Goal: Contribute content

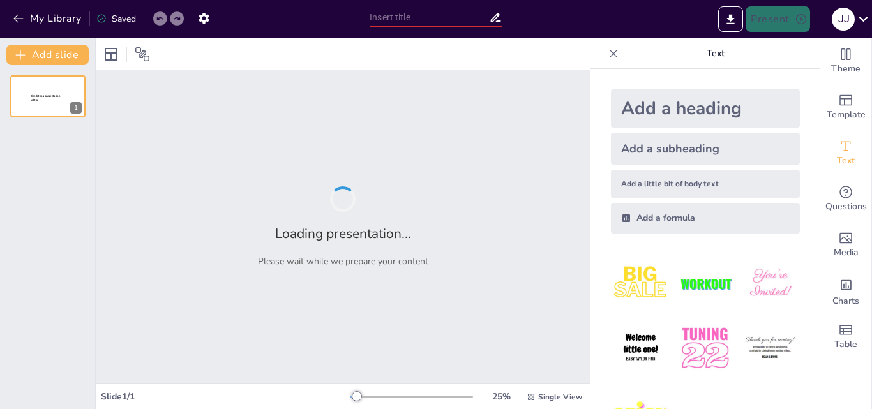
type input "Entre el arrepentimiento y la ley: Consecuencias para un chico de 16 años"
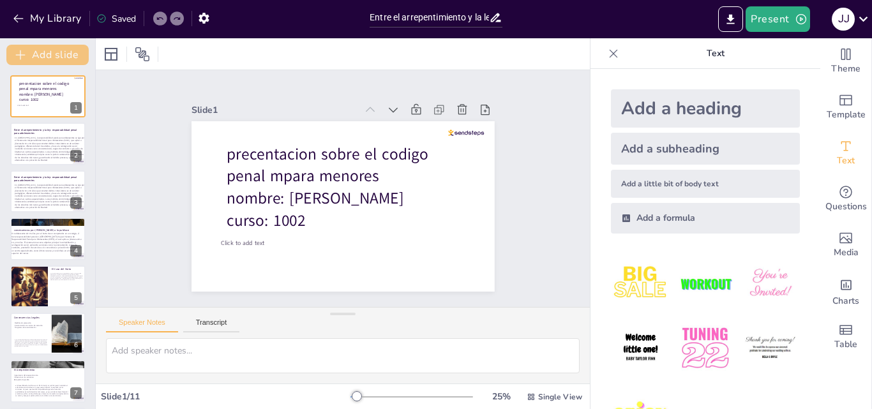
click at [43, 47] on button "Add slide" at bounding box center [47, 55] width 82 height 20
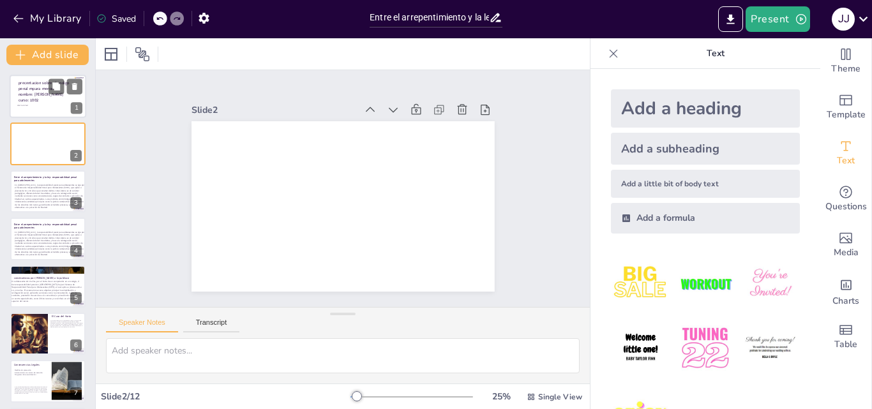
drag, startPoint x: 68, startPoint y: 103, endPoint x: 52, endPoint y: 99, distance: 16.4
drag, startPoint x: 52, startPoint y: 99, endPoint x: 56, endPoint y: 108, distance: 9.7
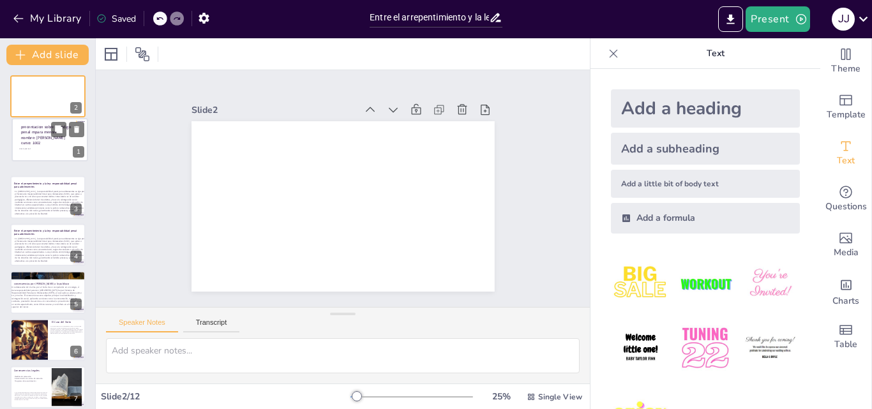
drag, startPoint x: 39, startPoint y: 99, endPoint x: 41, endPoint y: 146, distance: 46.6
click at [41, 146] on span "curso: 1002" at bounding box center [31, 142] width 20 height 5
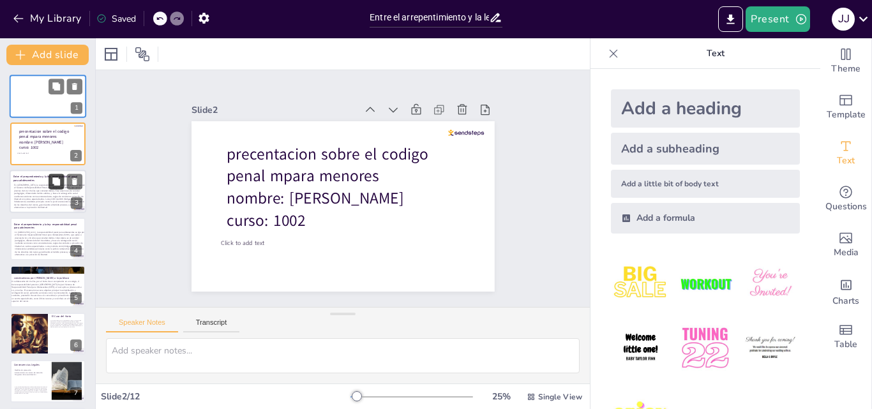
click at [50, 177] on button at bounding box center [56, 181] width 15 height 15
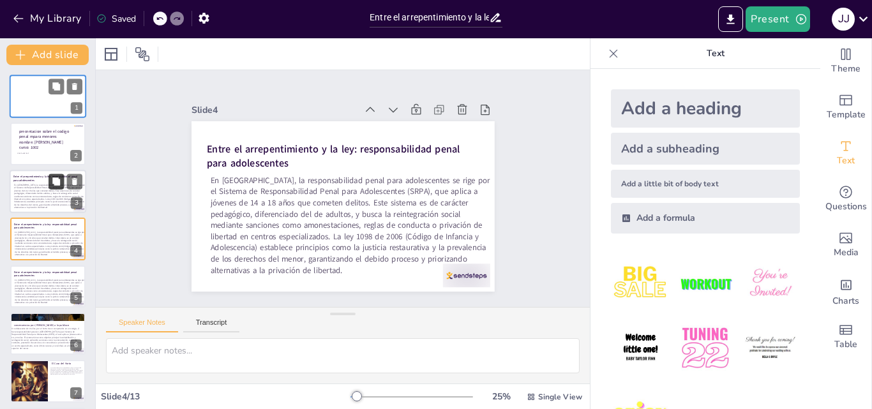
scroll to position [2, 0]
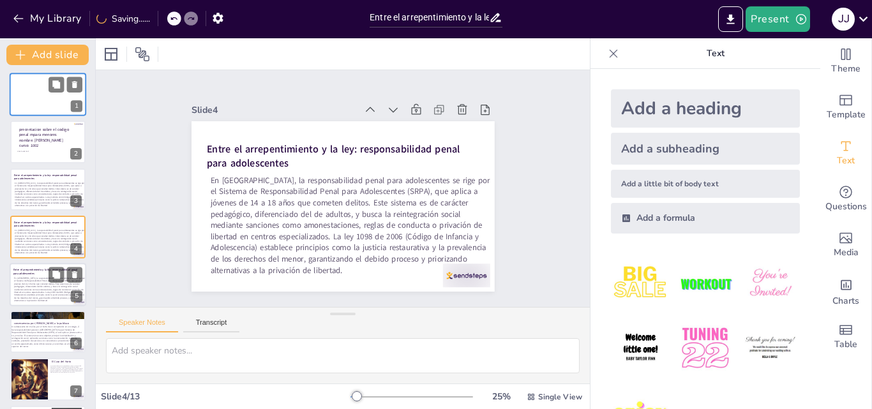
click at [52, 285] on span "En [GEOGRAPHIC_DATA], la responsabilidad penal para adolescentes se rige por el…" at bounding box center [49, 289] width 71 height 26
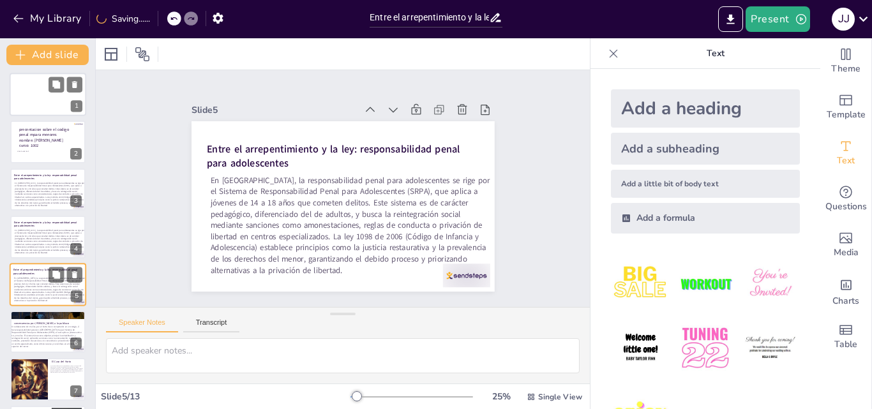
scroll to position [49, 0]
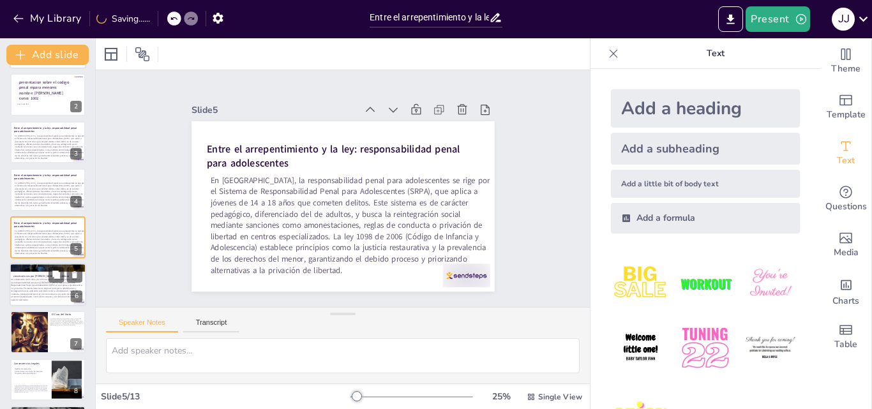
click at [45, 299] on span "Un adolescente de 16 años, por el hurto de un computador en un colegio, sí tien…" at bounding box center [46, 289] width 71 height 23
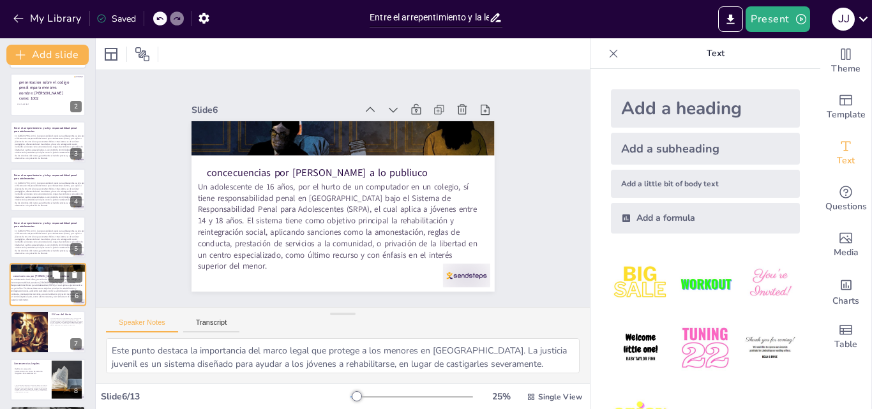
scroll to position [97, 0]
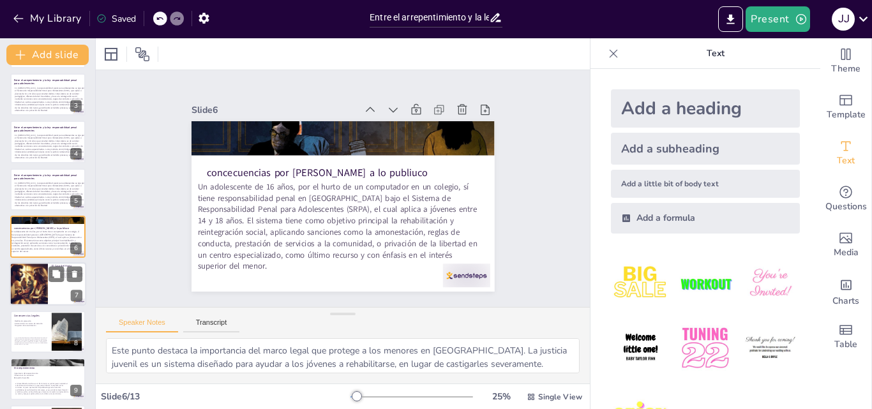
click at [22, 299] on div at bounding box center [28, 284] width 43 height 43
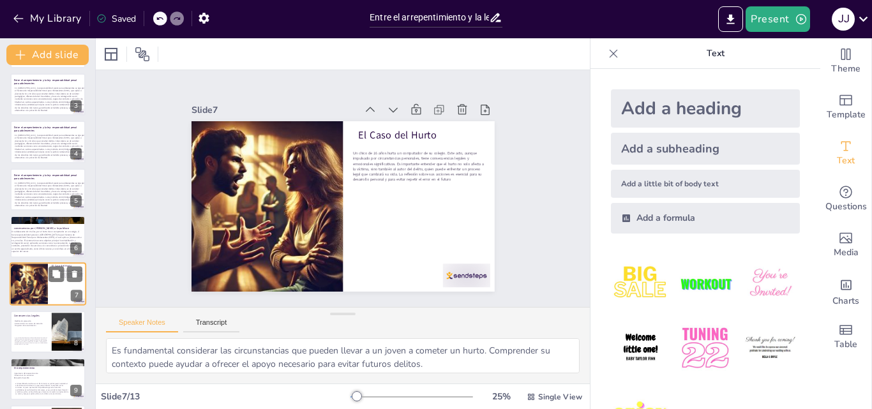
scroll to position [144, 0]
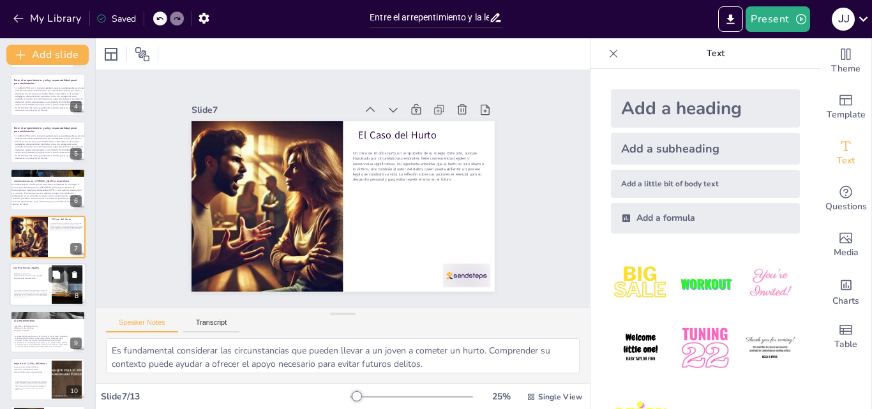
click at [23, 278] on p "Programas de resocialización" at bounding box center [31, 278] width 34 height 3
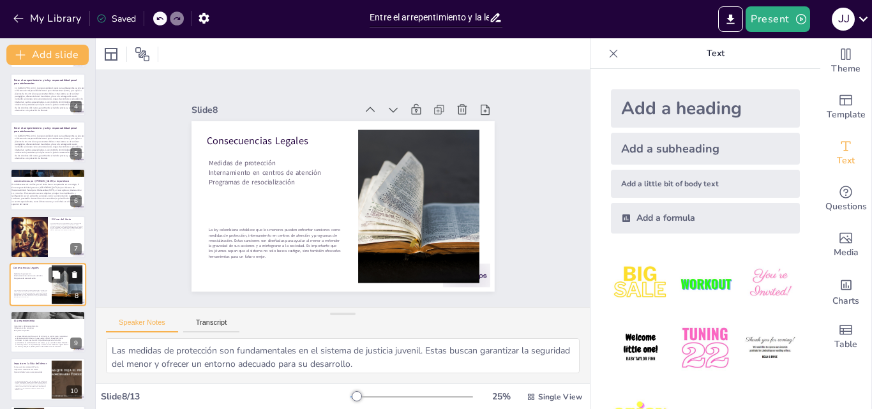
scroll to position [191, 0]
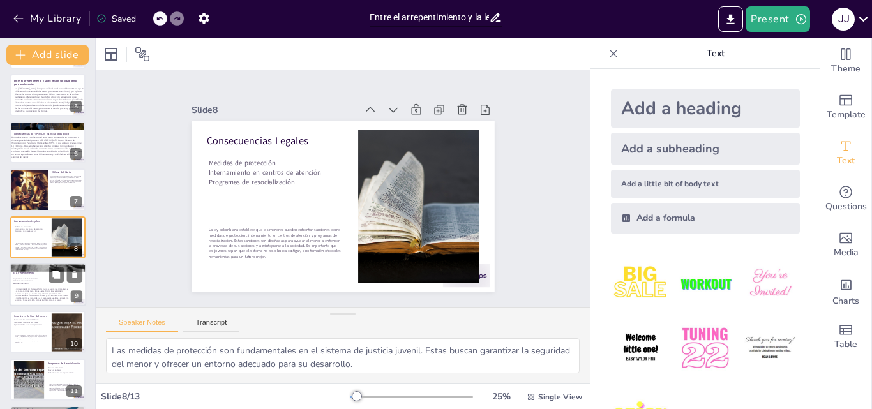
click at [46, 294] on span "El arrepentimiento del chico es un factor crucial. La justicia juvenil consider…" at bounding box center [42, 295] width 54 height 13
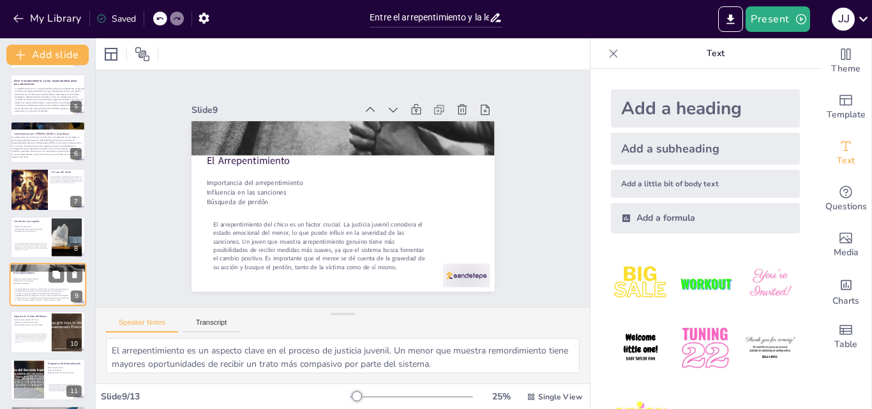
scroll to position [239, 0]
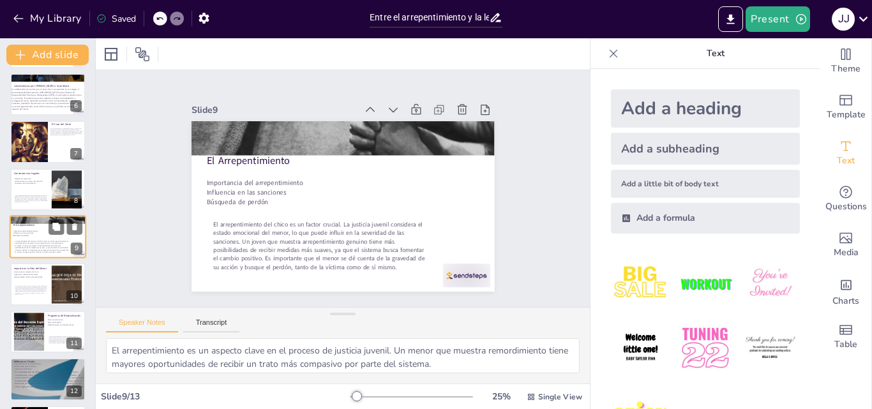
click at [46, 294] on p "Las consecuencias de este hurto no solo son legales, sino que también afectan s…" at bounding box center [31, 289] width 33 height 9
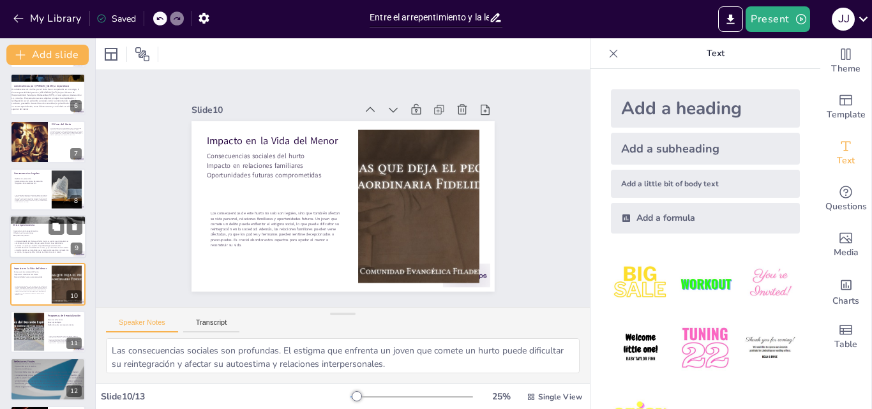
scroll to position [287, 0]
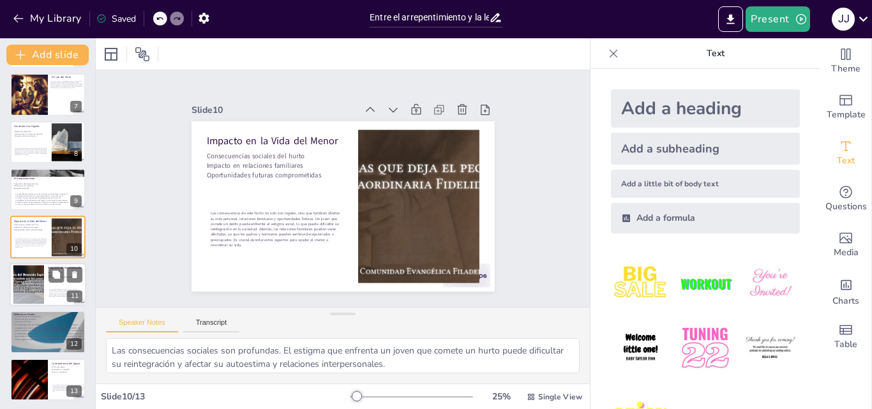
click at [49, 302] on div "Existen programas diseñados para ayudar a los jóvenes a entender las consecuenc…" at bounding box center [66, 293] width 34 height 24
type textarea "Los recursos educativos son clave en los programas de resocialización. A través…"
